Goal: Navigation & Orientation: Understand site structure

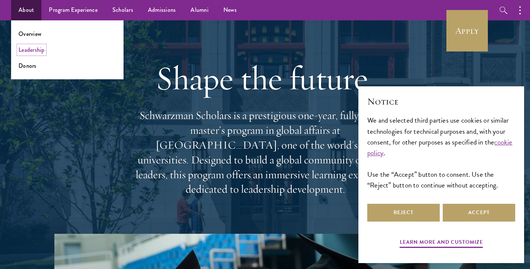
click at [40, 49] on link "Leadership" at bounding box center [32, 50] width 26 height 9
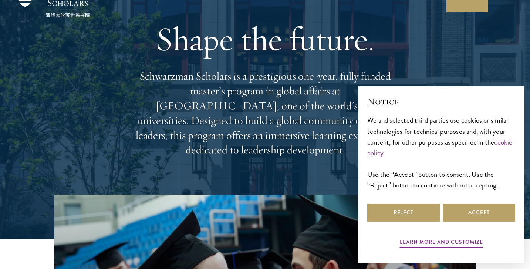
scroll to position [40, 0]
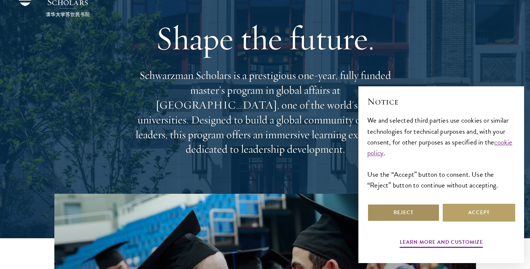
click at [412, 211] on button "Reject" at bounding box center [403, 213] width 73 height 18
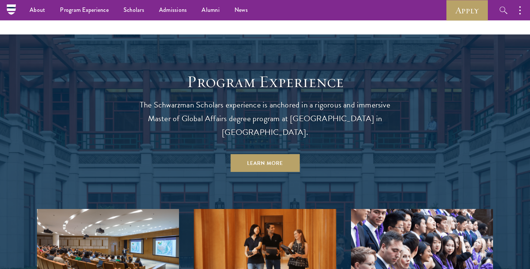
scroll to position [0, 0]
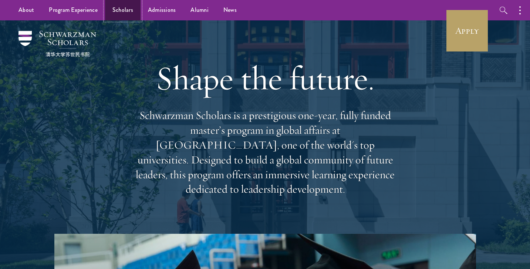
click at [124, 8] on link "Scholars" at bounding box center [123, 10] width 36 height 20
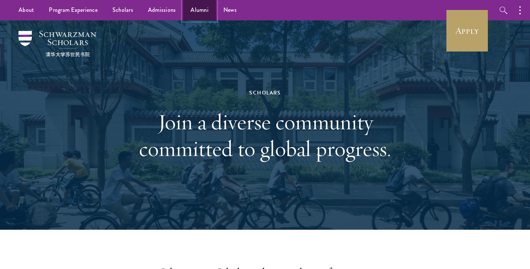
click at [200, 8] on link "Alumni" at bounding box center [199, 10] width 33 height 20
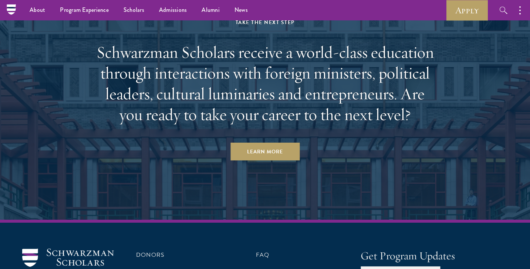
scroll to position [3175, 0]
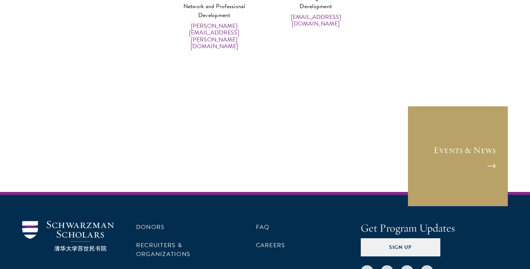
scroll to position [3759, 0]
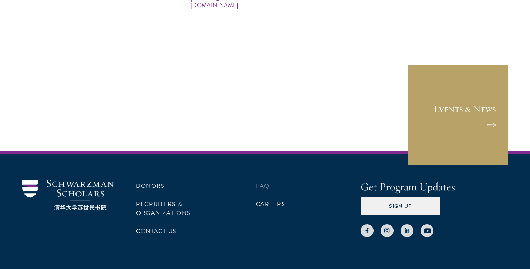
click at [303, 179] on li "FAQ" at bounding box center [297, 185] width 83 height 13
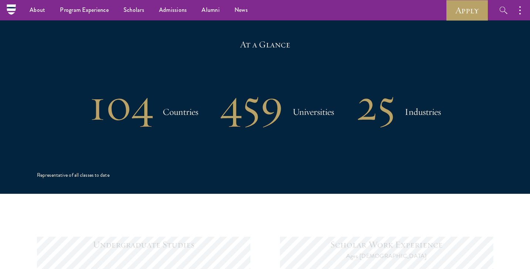
scroll to position [488, 0]
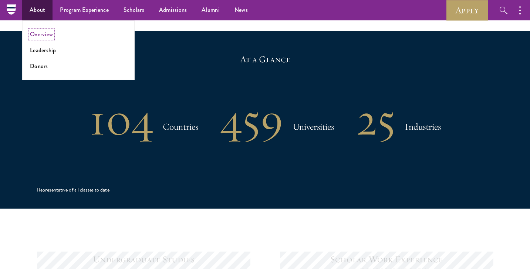
click at [44, 32] on link "Overview" at bounding box center [41, 34] width 23 height 9
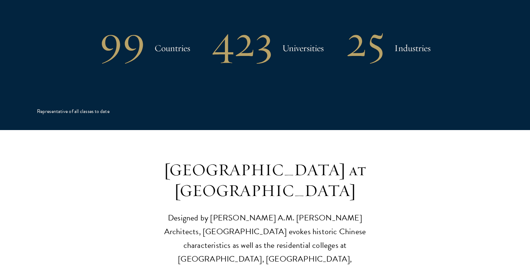
scroll to position [1624, 0]
